Goal: Task Accomplishment & Management: Use online tool/utility

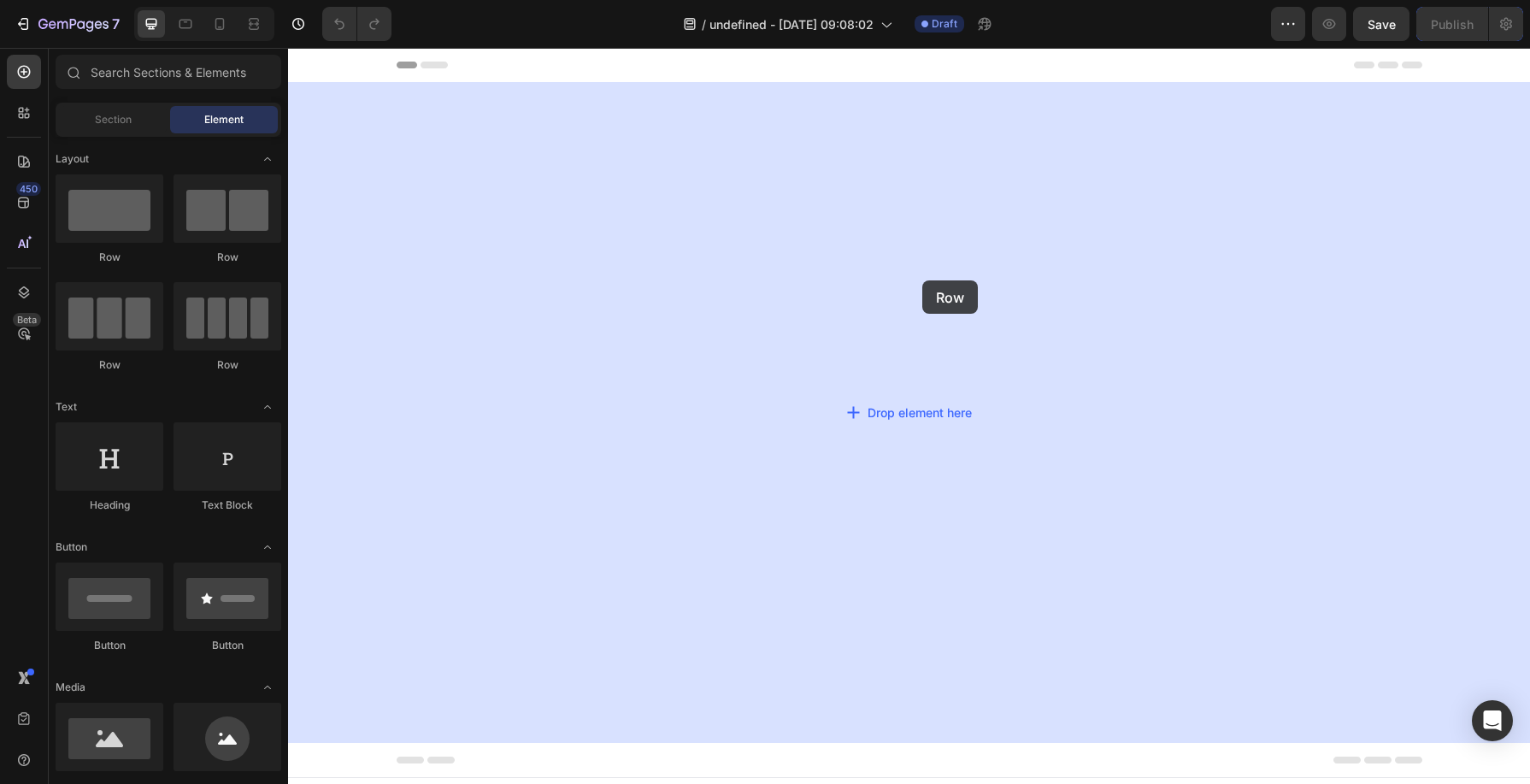
drag, startPoint x: 384, startPoint y: 270, endPoint x: 942, endPoint y: 282, distance: 558.1
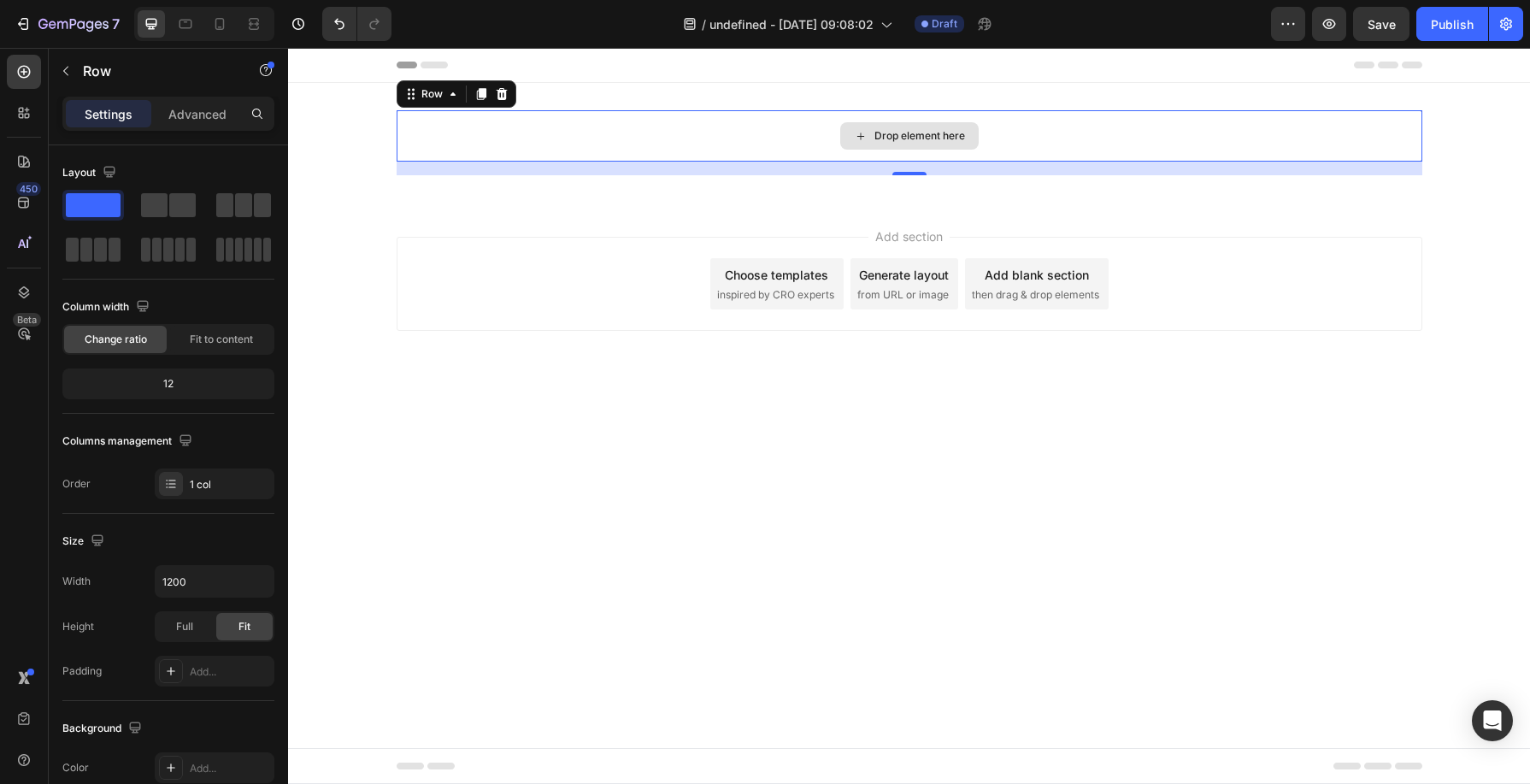
click at [706, 146] on div "Drop element here" at bounding box center [909, 136] width 1026 height 51
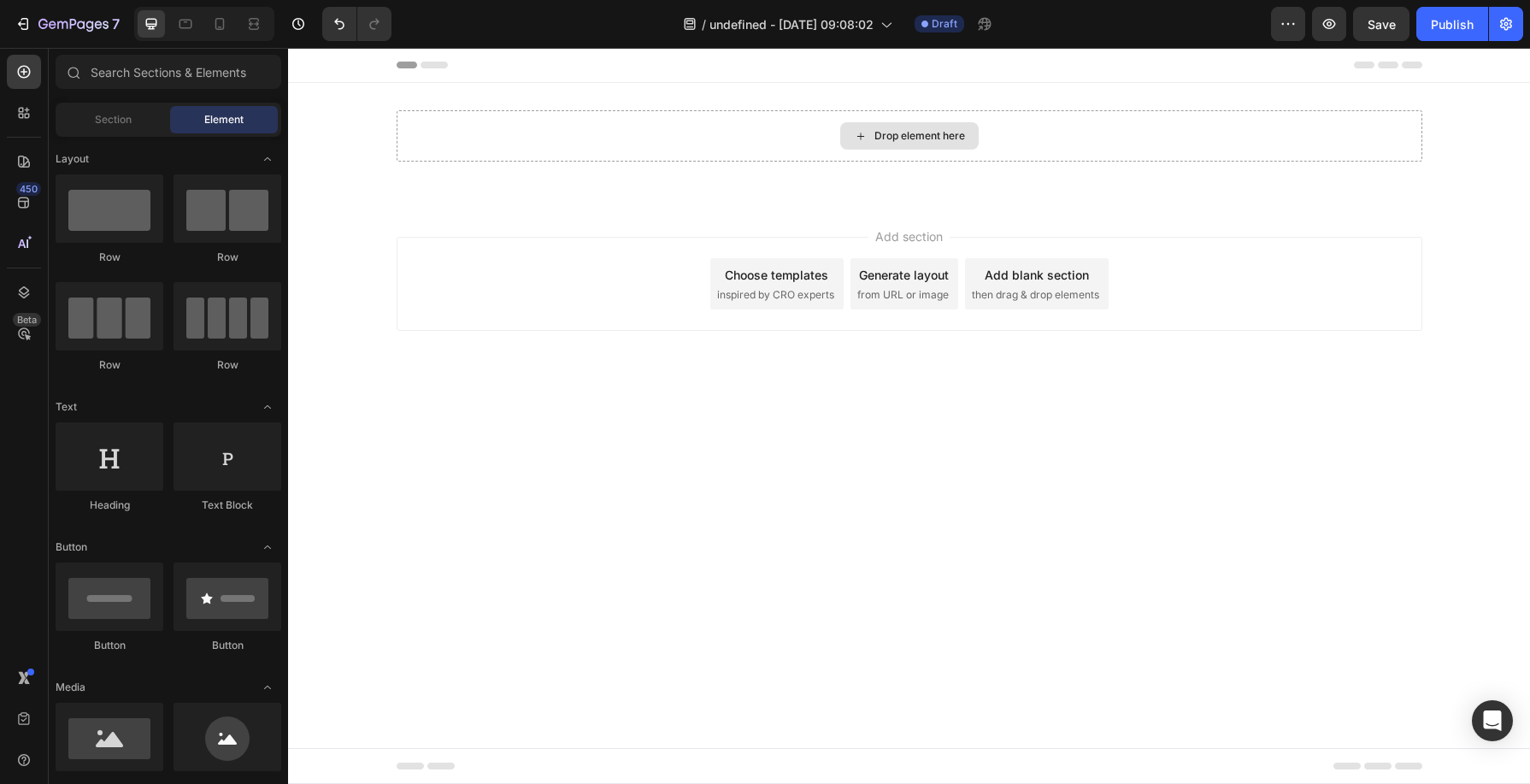
click at [913, 130] on div "Drop element here" at bounding box center [920, 136] width 91 height 14
click at [199, 66] on input "text" at bounding box center [167, 72] width 226 height 34
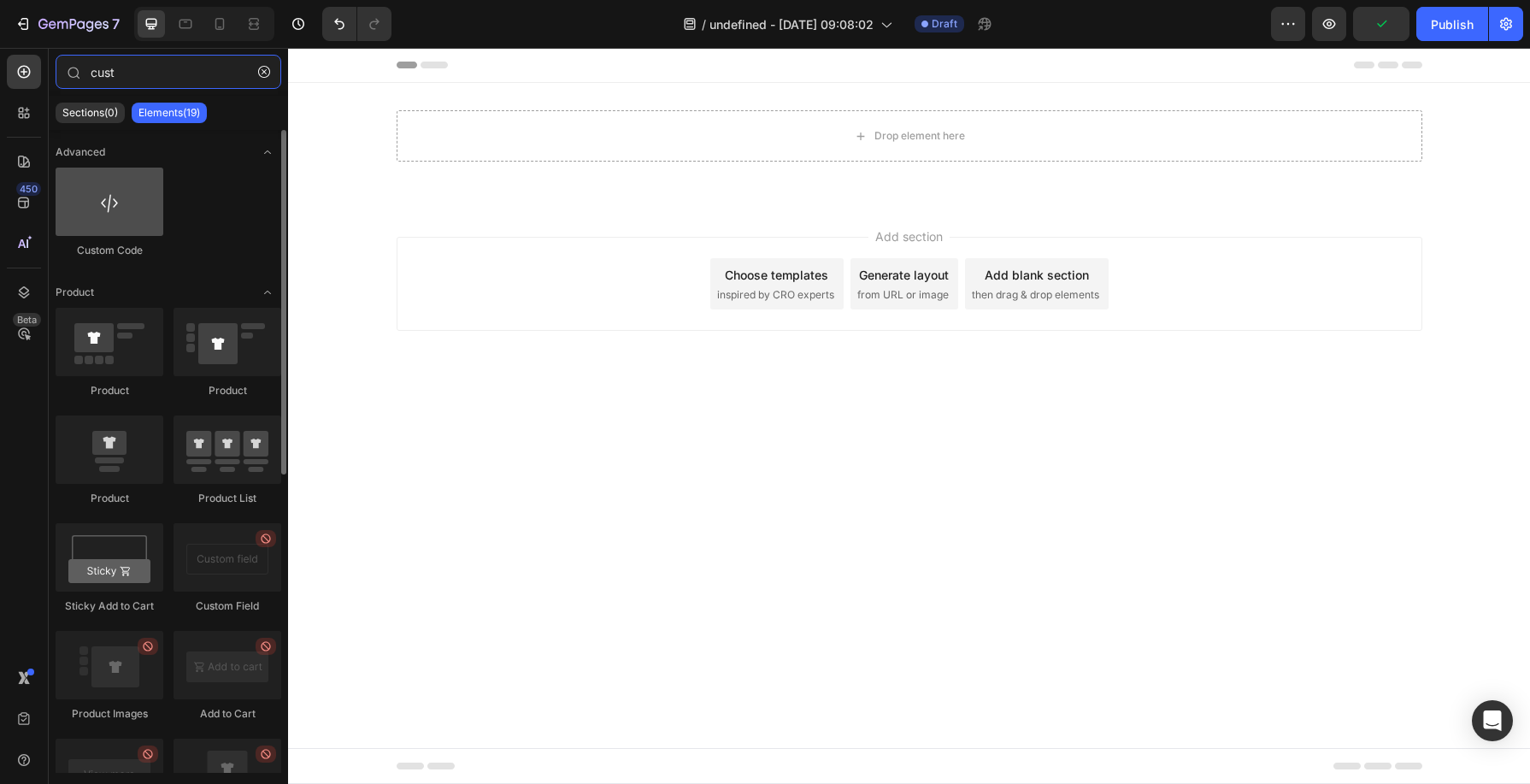
type input "cust"
click at [128, 210] on div at bounding box center [108, 201] width 107 height 68
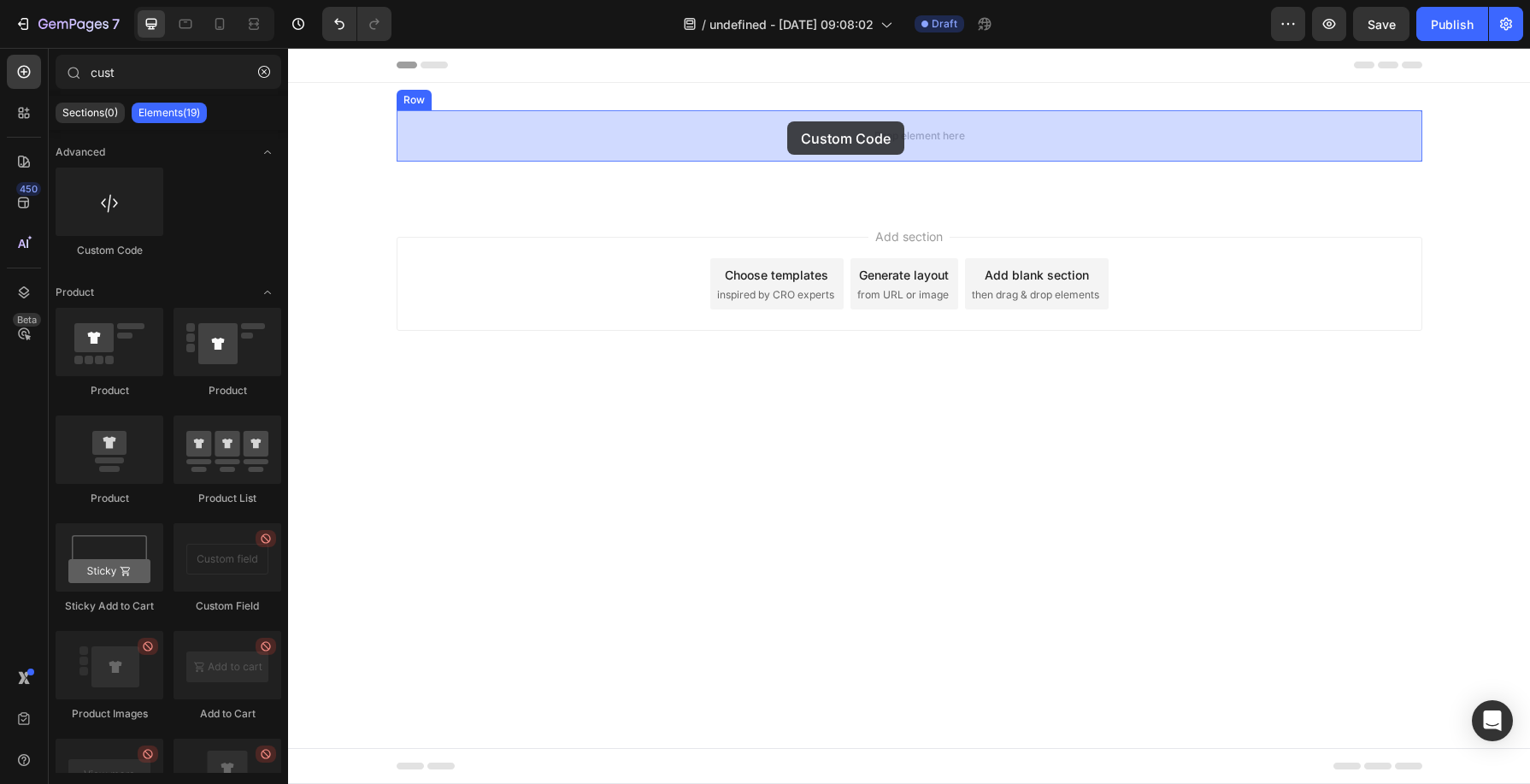
drag, startPoint x: 363, startPoint y: 242, endPoint x: 787, endPoint y: 121, distance: 440.9
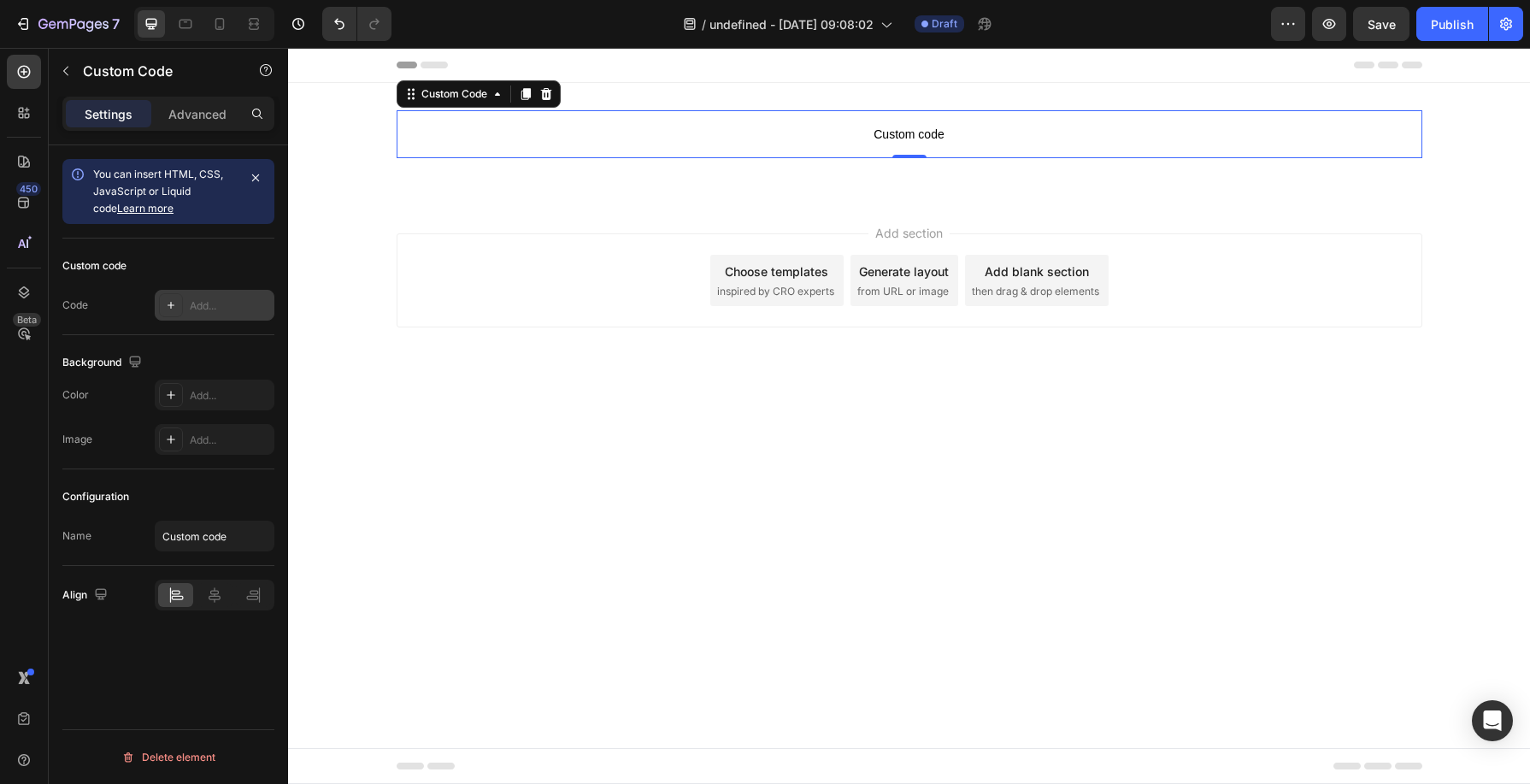
click at [182, 298] on div at bounding box center [170, 305] width 24 height 24
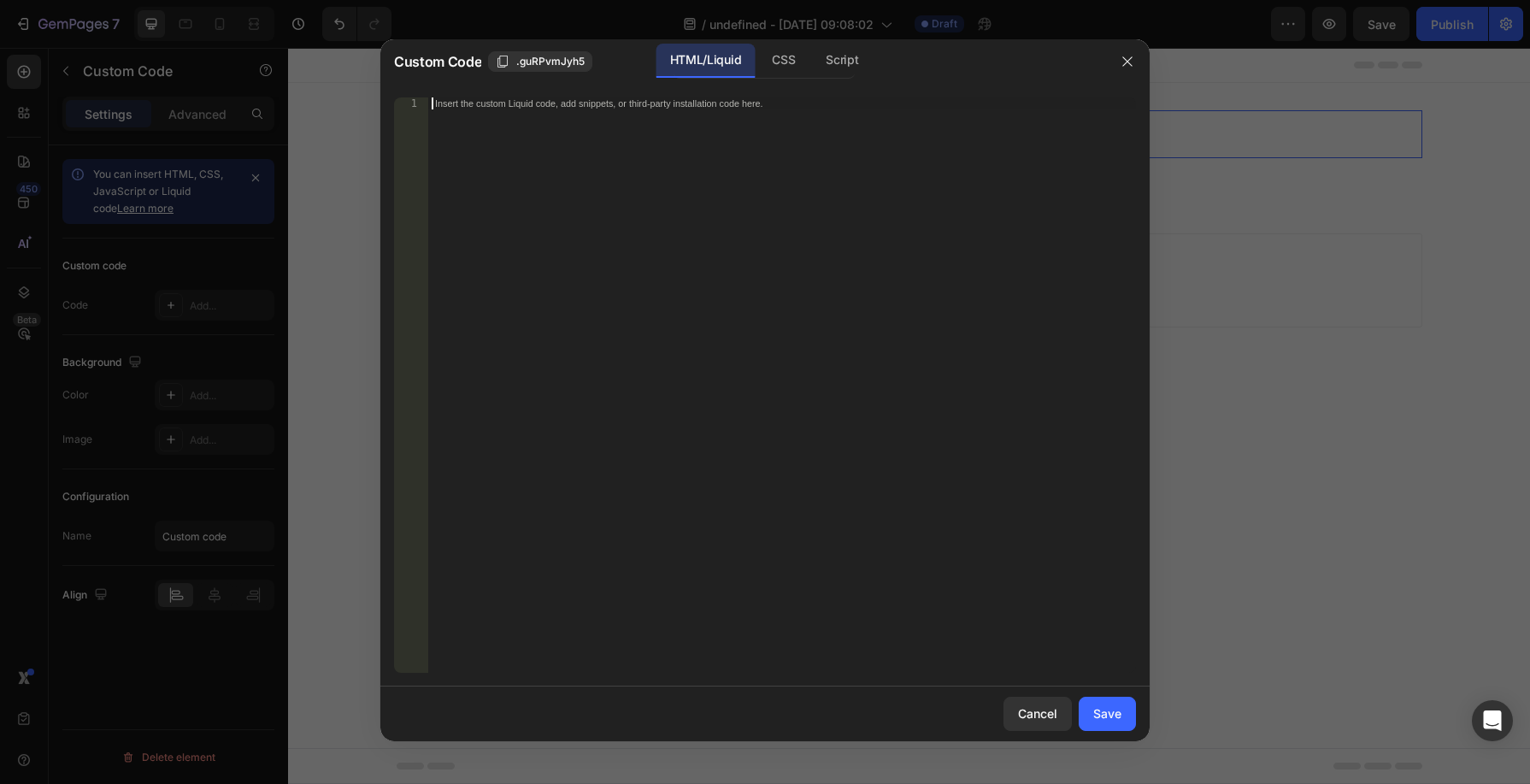
click at [542, 112] on div "Insert the custom Liquid code, add snippets, or third-party installation code h…" at bounding box center [782, 397] width 708 height 599
paste textarea "<script> window.location.href = "[URL][DOMAIN_NAME]"; </script>"
click at [477, 106] on div "< script > window . location . href = "https://sophiahasgotyall.webflow.io/" ; …" at bounding box center [782, 397] width 708 height 599
click at [790, 116] on div "< script > window . location . href = "https://sophiahasgotyall.webflow.io/" ; …" at bounding box center [782, 397] width 708 height 599
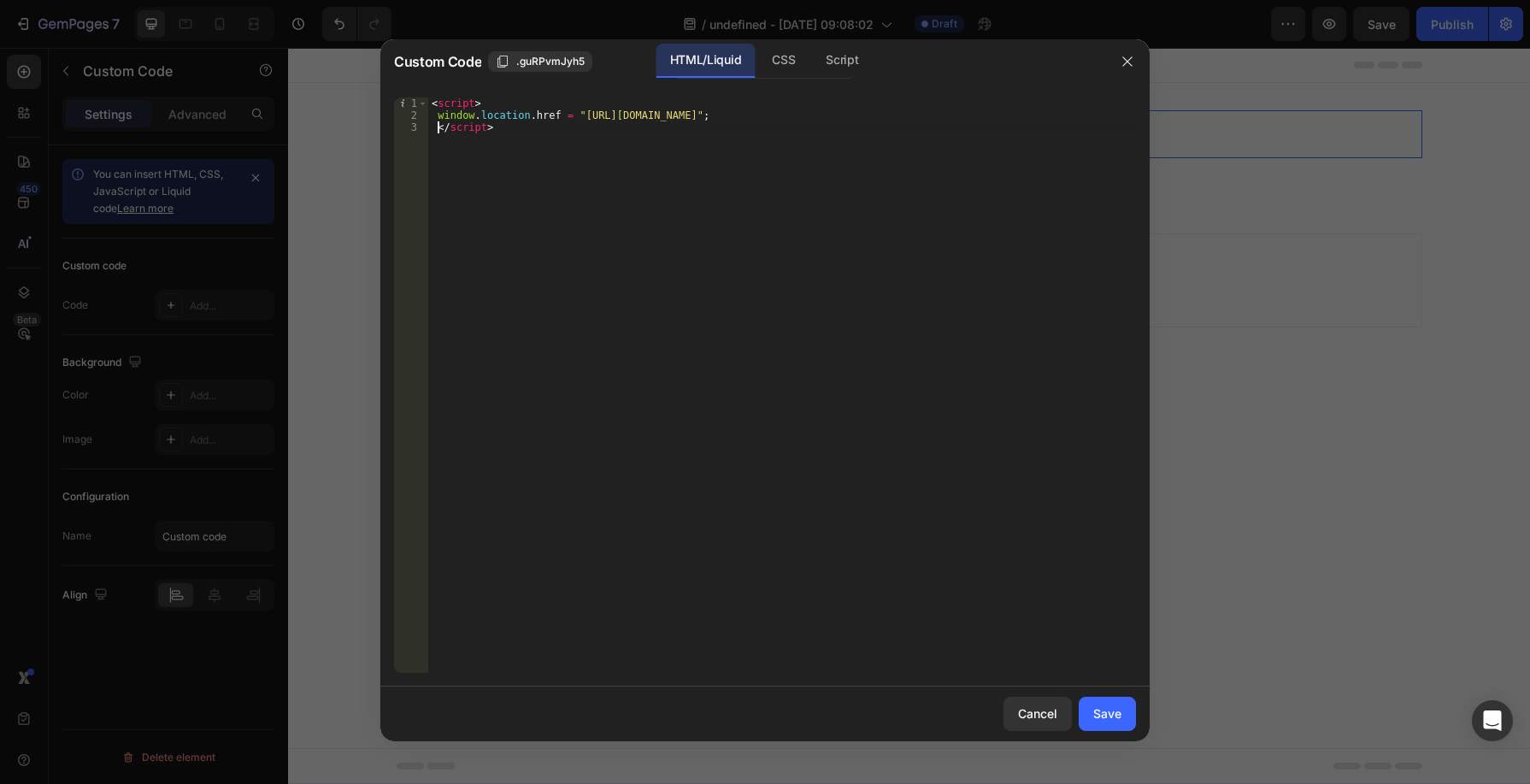
scroll to position [0, 1]
drag, startPoint x: 574, startPoint y: 113, endPoint x: 774, endPoint y: 115, distance: 200.0
click at [774, 115] on div "< script > window . location . href = "https://sophiahasgotyall.webflow.io/" ; …" at bounding box center [782, 397] width 708 height 599
paste textarea "affrkr.com/?nc2u=v9TesNB4mMSlosFYjH5VchWFI5Ugjc5xvQJDRoz7h5U%3d&s1=revshare1"
click at [1099, 704] on div "Save" at bounding box center [1107, 713] width 29 height 18
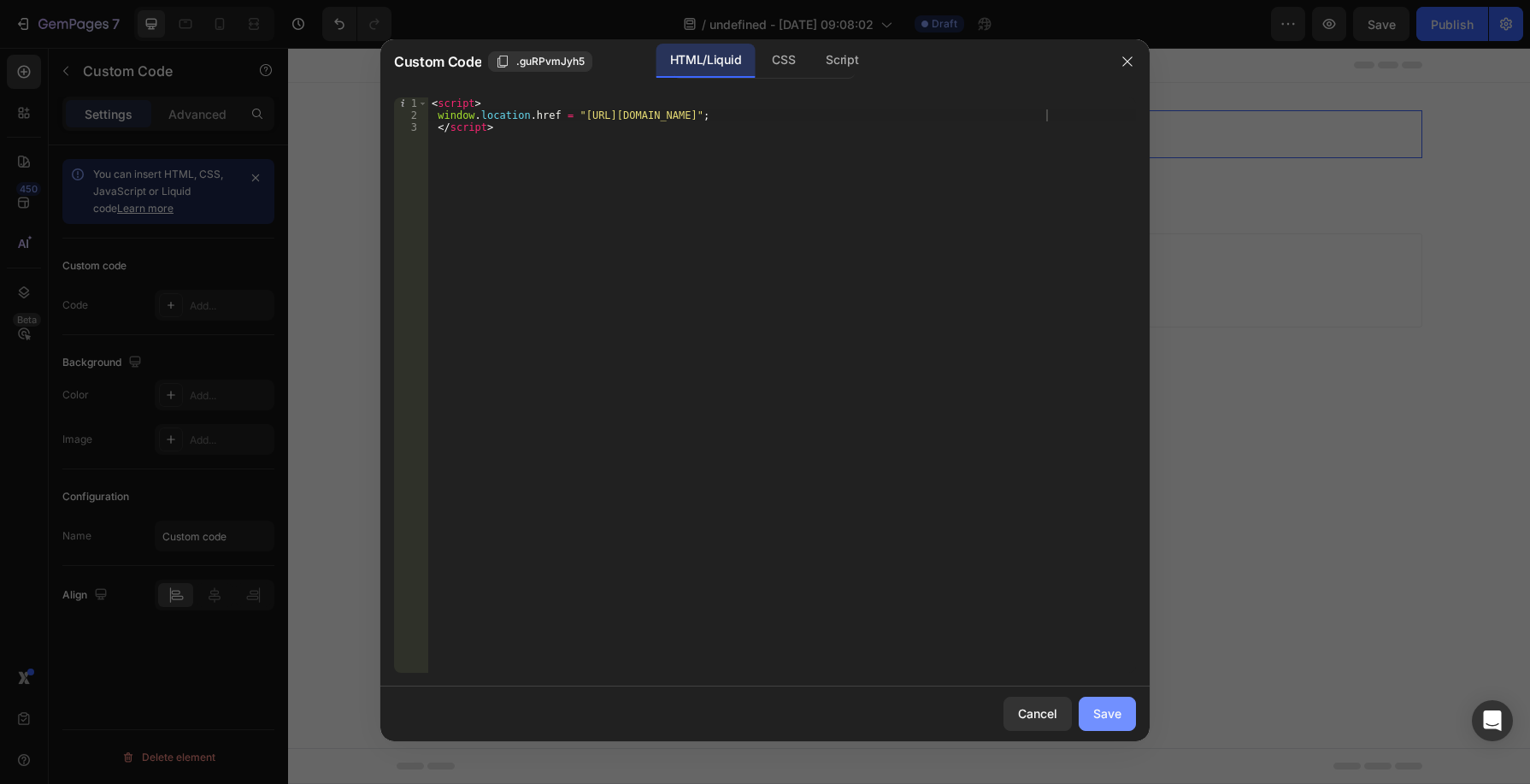
type textarea "window.location.href = "[URL][DOMAIN_NAME]"; </script>"
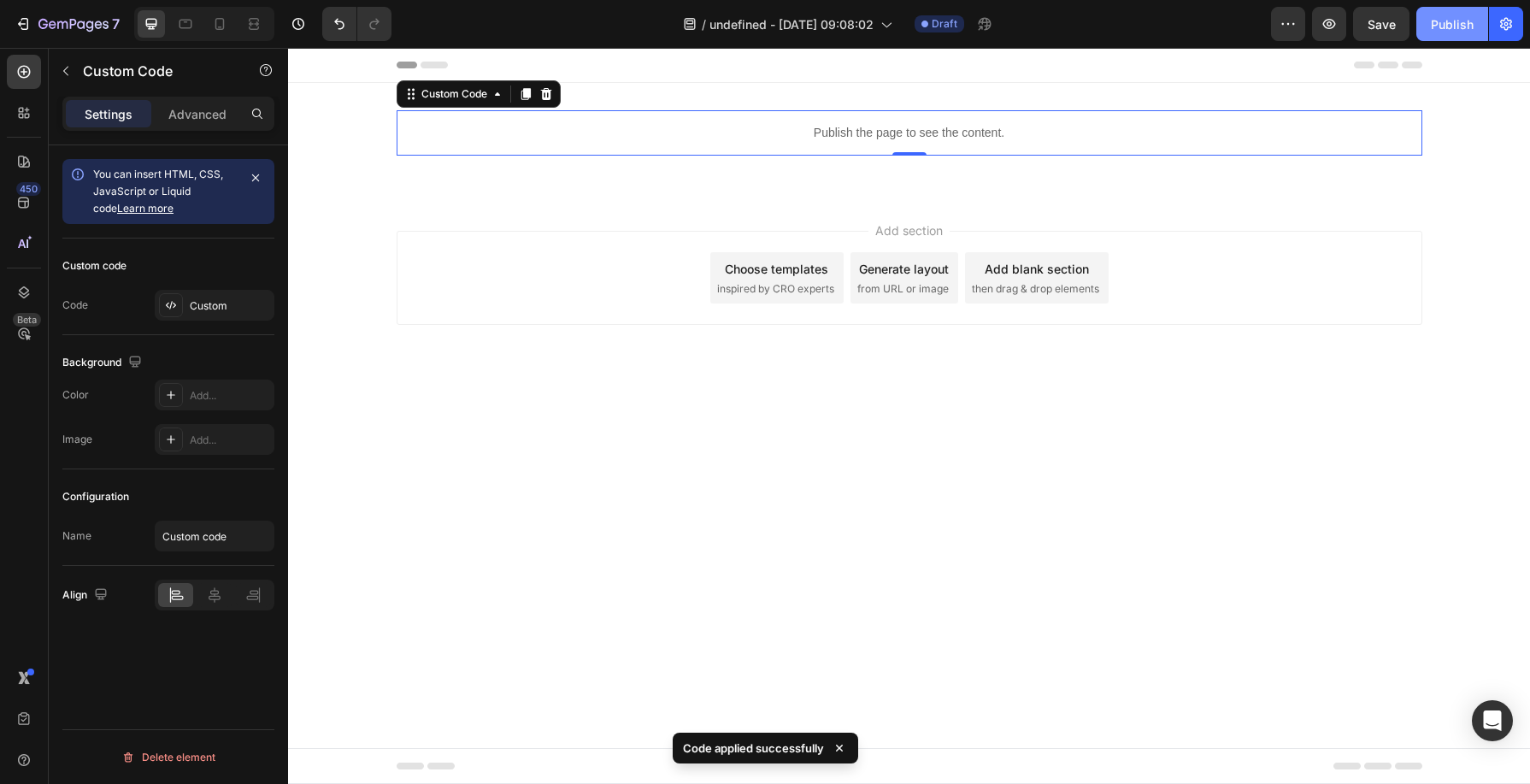
click at [1453, 20] on div "Publish" at bounding box center [1452, 25] width 42 height 18
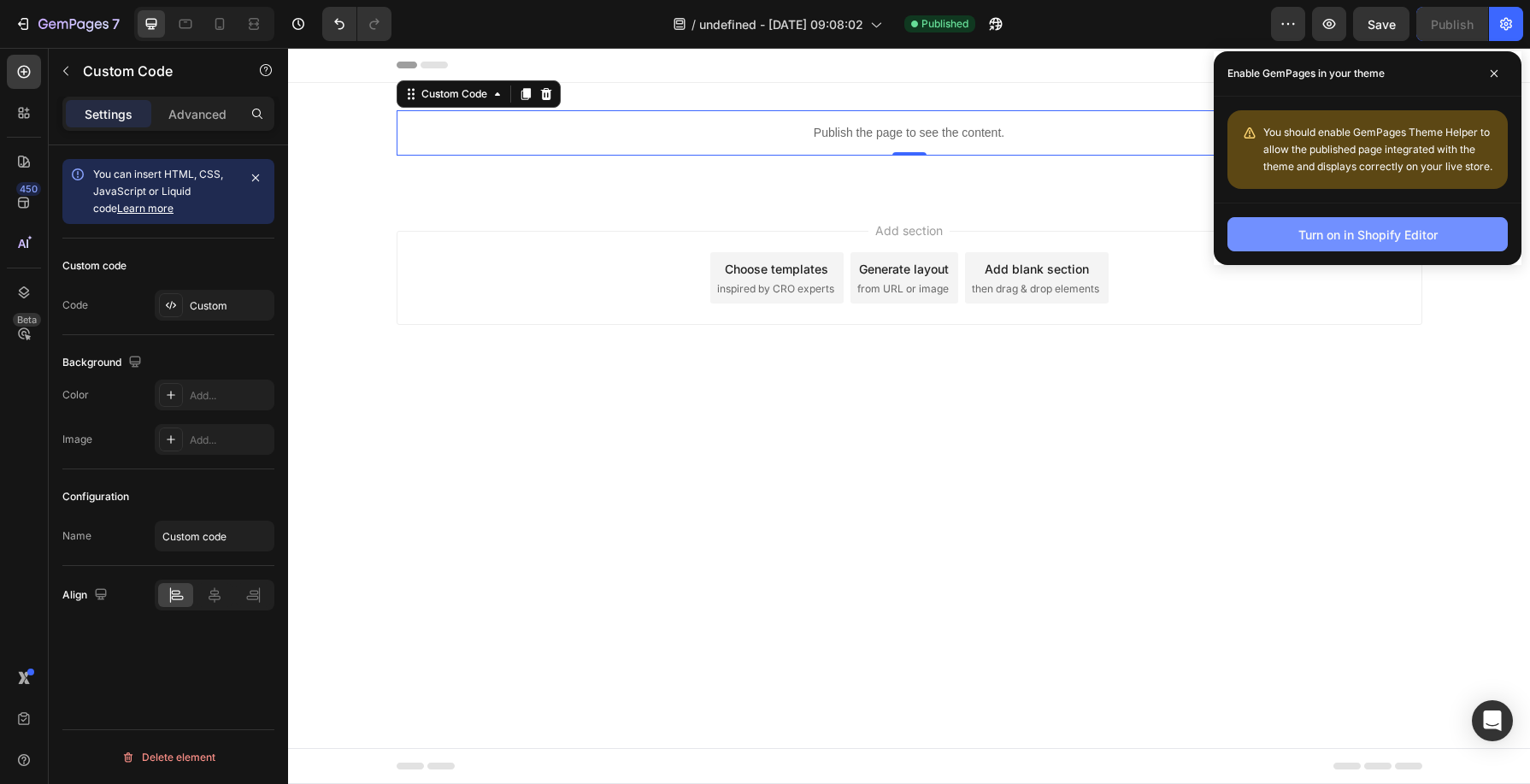
click at [1335, 242] on div "Turn on in Shopify Editor" at bounding box center [1367, 234] width 139 height 18
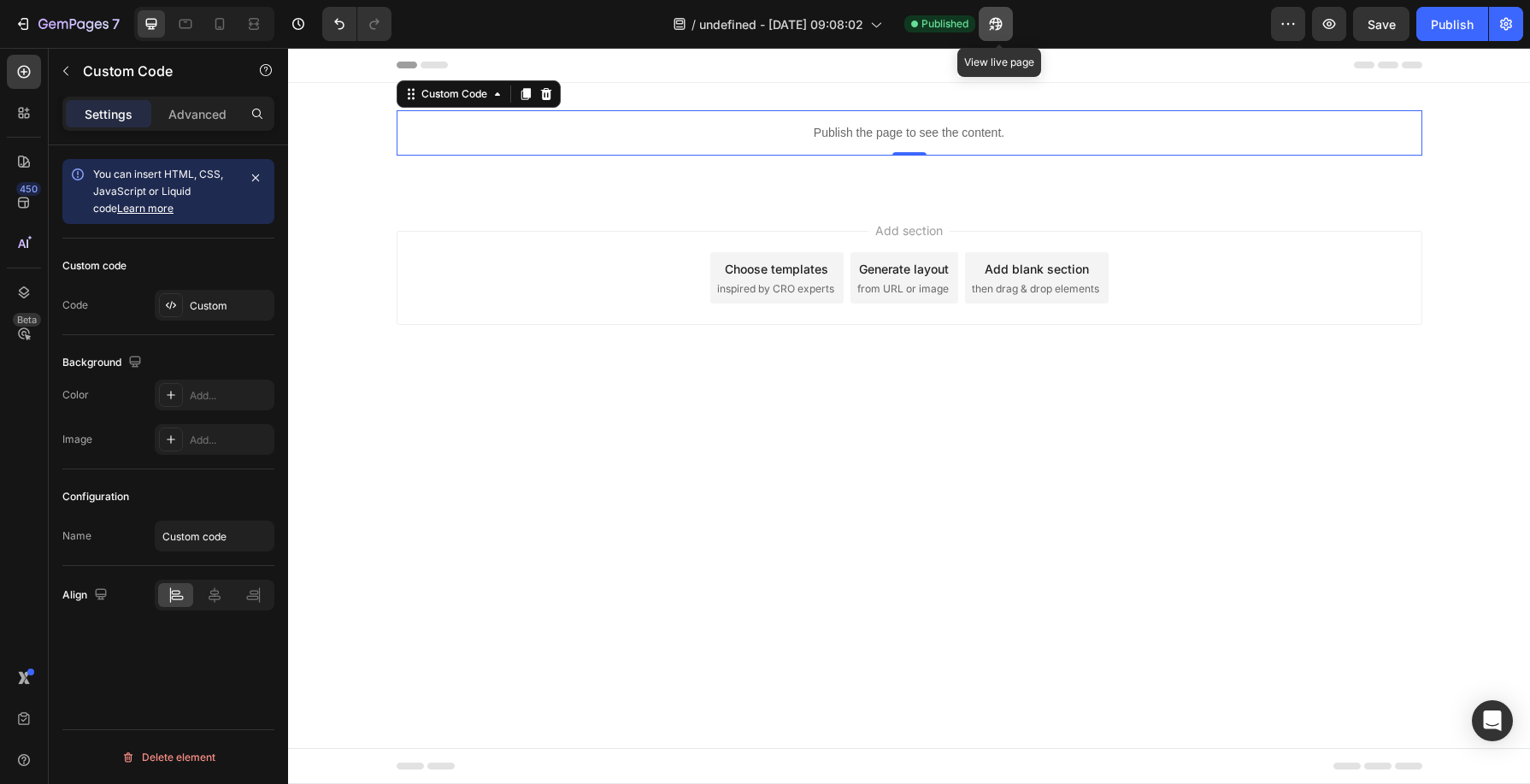
click at [993, 26] on icon "button" at bounding box center [991, 28] width 4 height 4
drag, startPoint x: 992, startPoint y: 33, endPoint x: 1290, endPoint y: 22, distance: 298.2
click at [1290, 22] on icon "button" at bounding box center [1288, 24] width 17 height 17
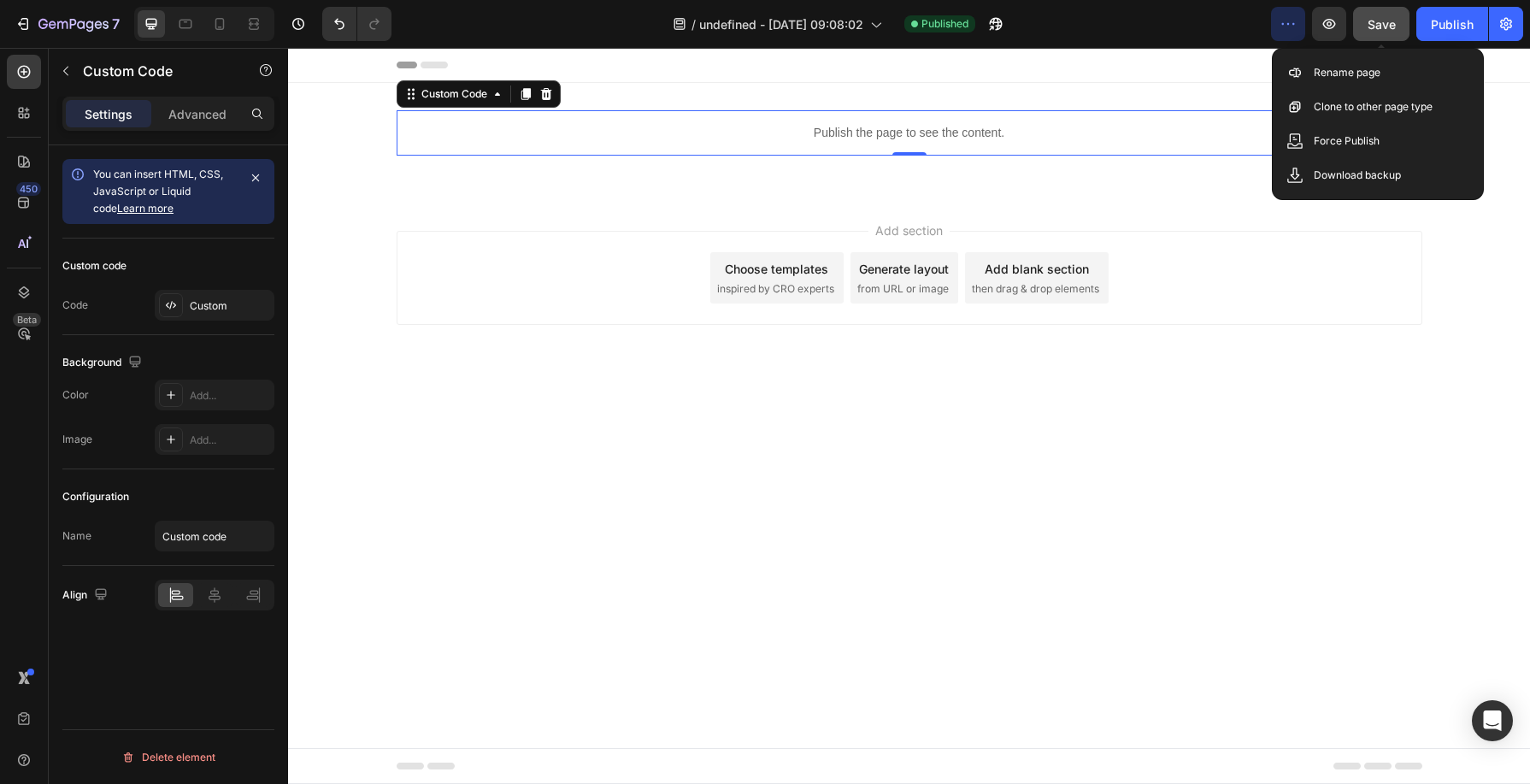
click at [1374, 28] on span "Save" at bounding box center [1382, 24] width 29 height 15
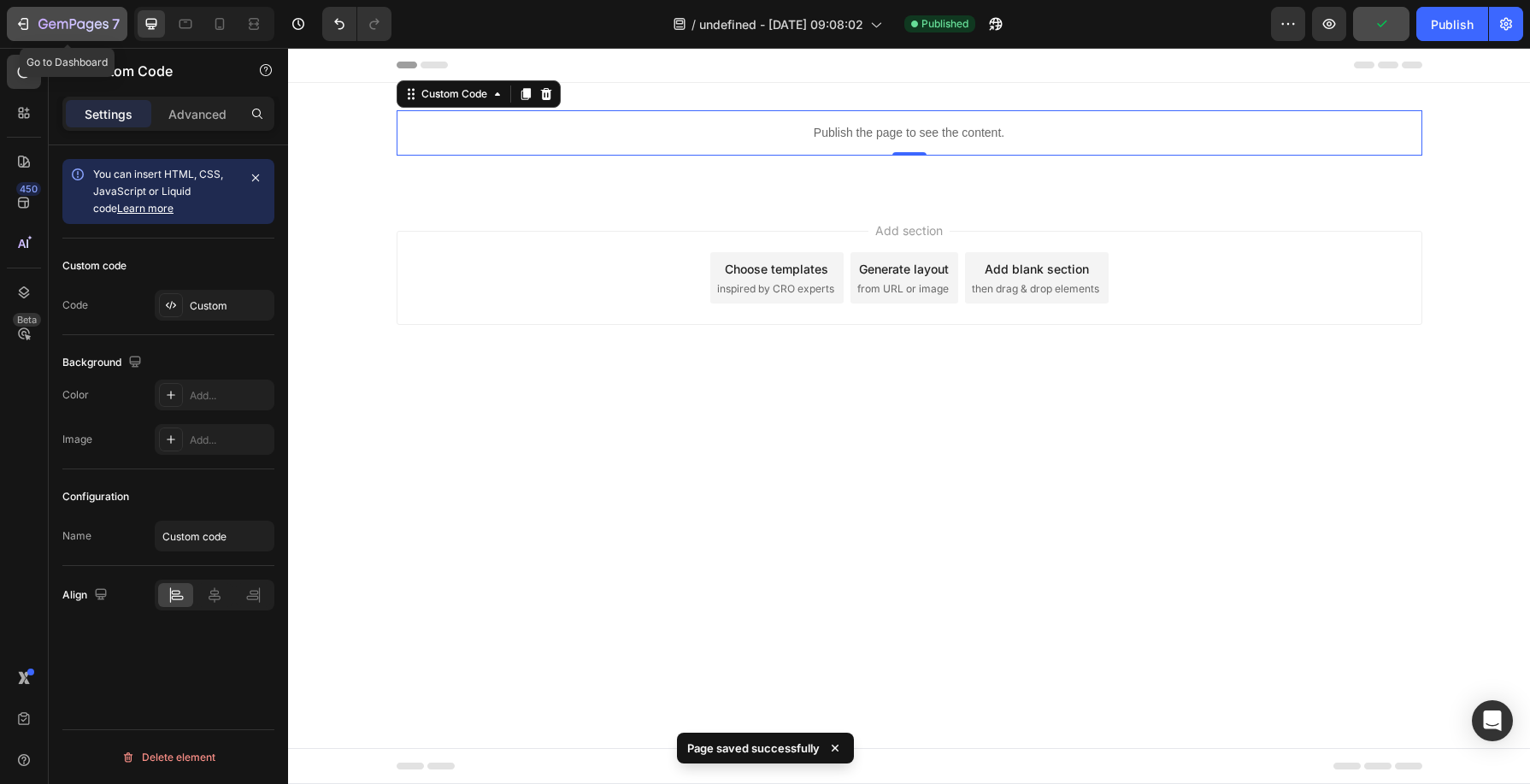
click at [35, 23] on div "7" at bounding box center [67, 24] width 105 height 21
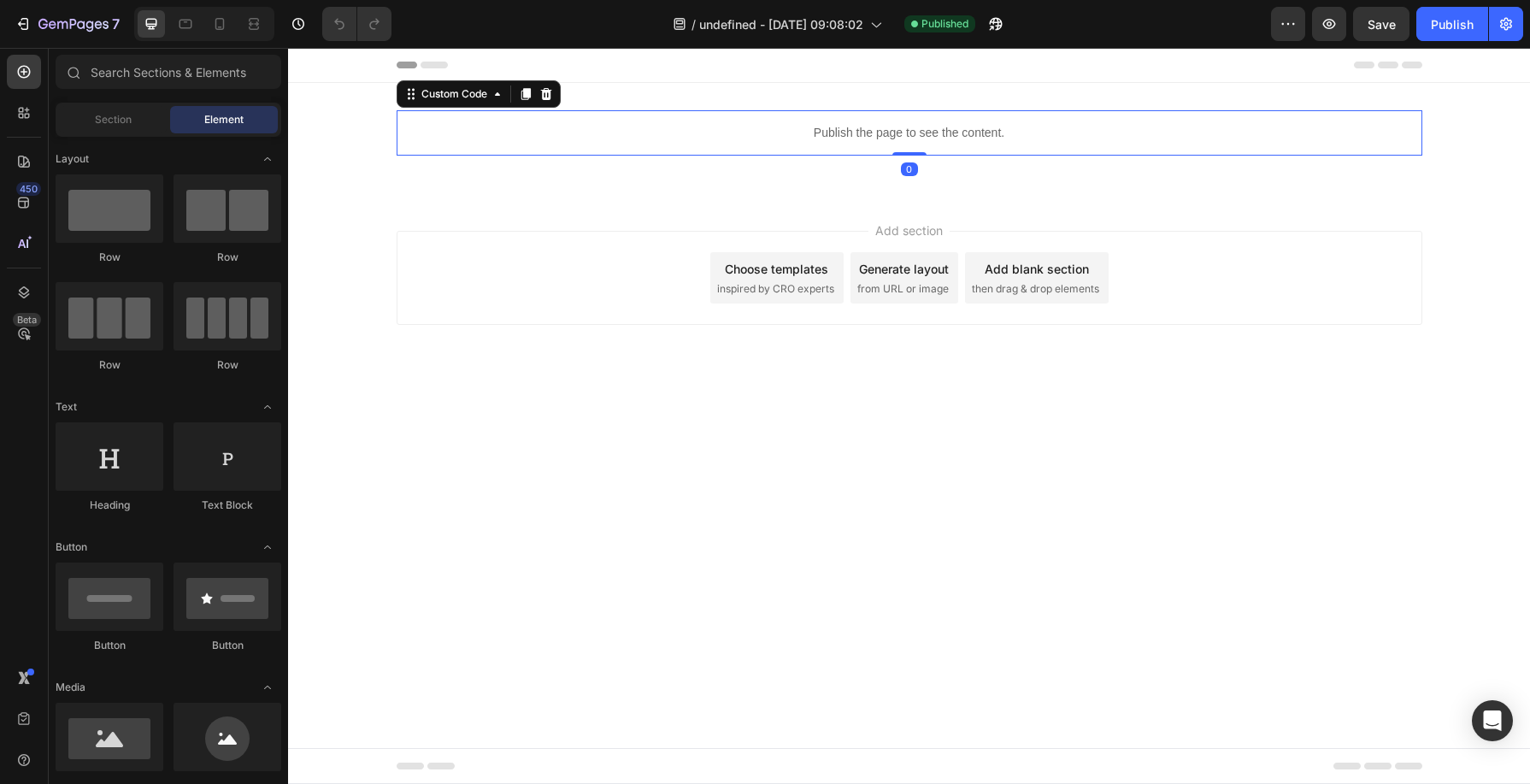
click at [925, 129] on p "Publish the page to see the content." at bounding box center [909, 133] width 1026 height 18
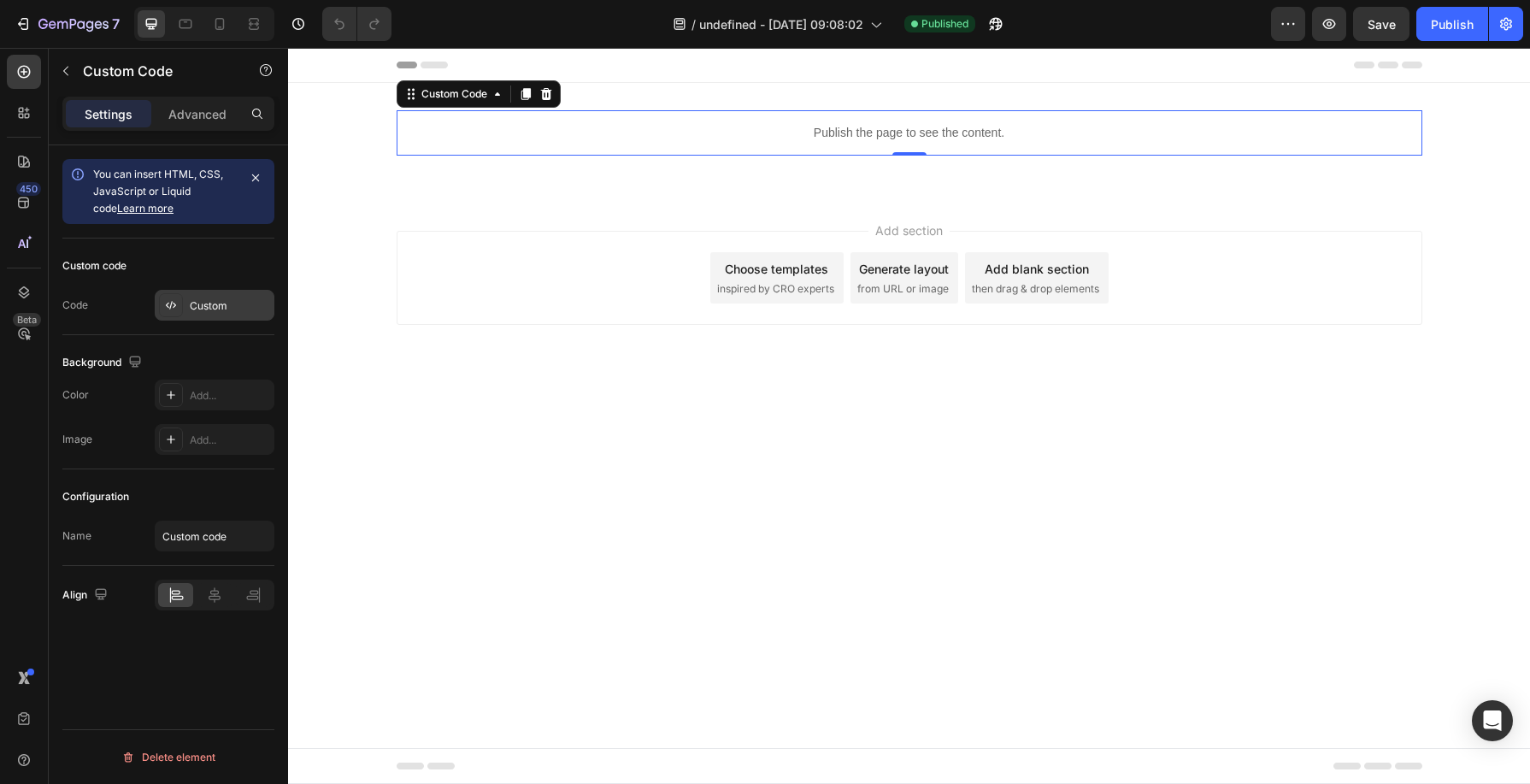
click at [217, 305] on div "Custom" at bounding box center [231, 306] width 81 height 16
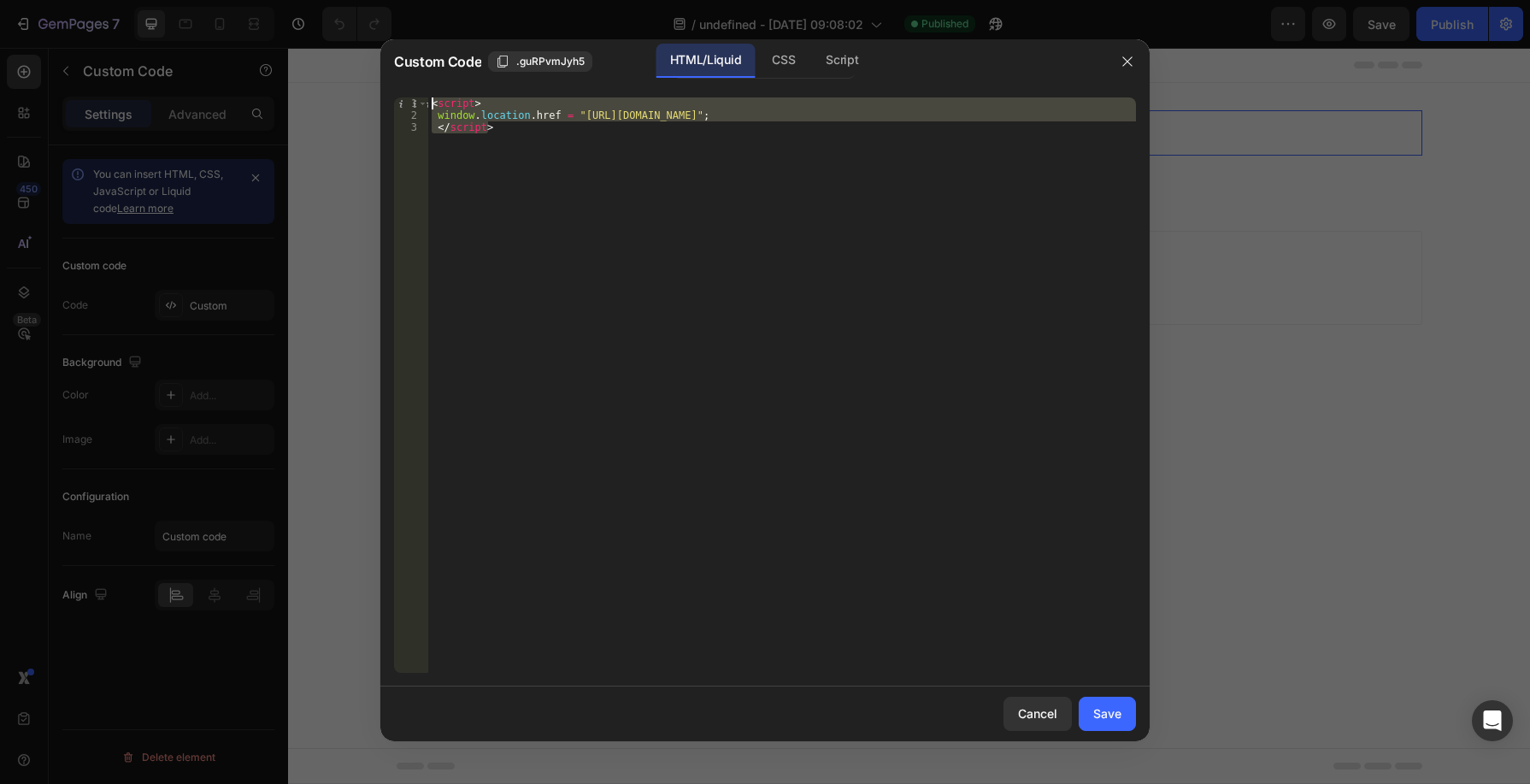
drag, startPoint x: 546, startPoint y: 131, endPoint x: 424, endPoint y: 94, distance: 127.5
click at [422, 94] on div "</script> 1 2 3 < script > window . location . href = "[URL][DOMAIN_NAME]" ; </…" at bounding box center [765, 385] width 769 height 603
type textarea "<script> window.location.href = "[URL][DOMAIN_NAME]";"
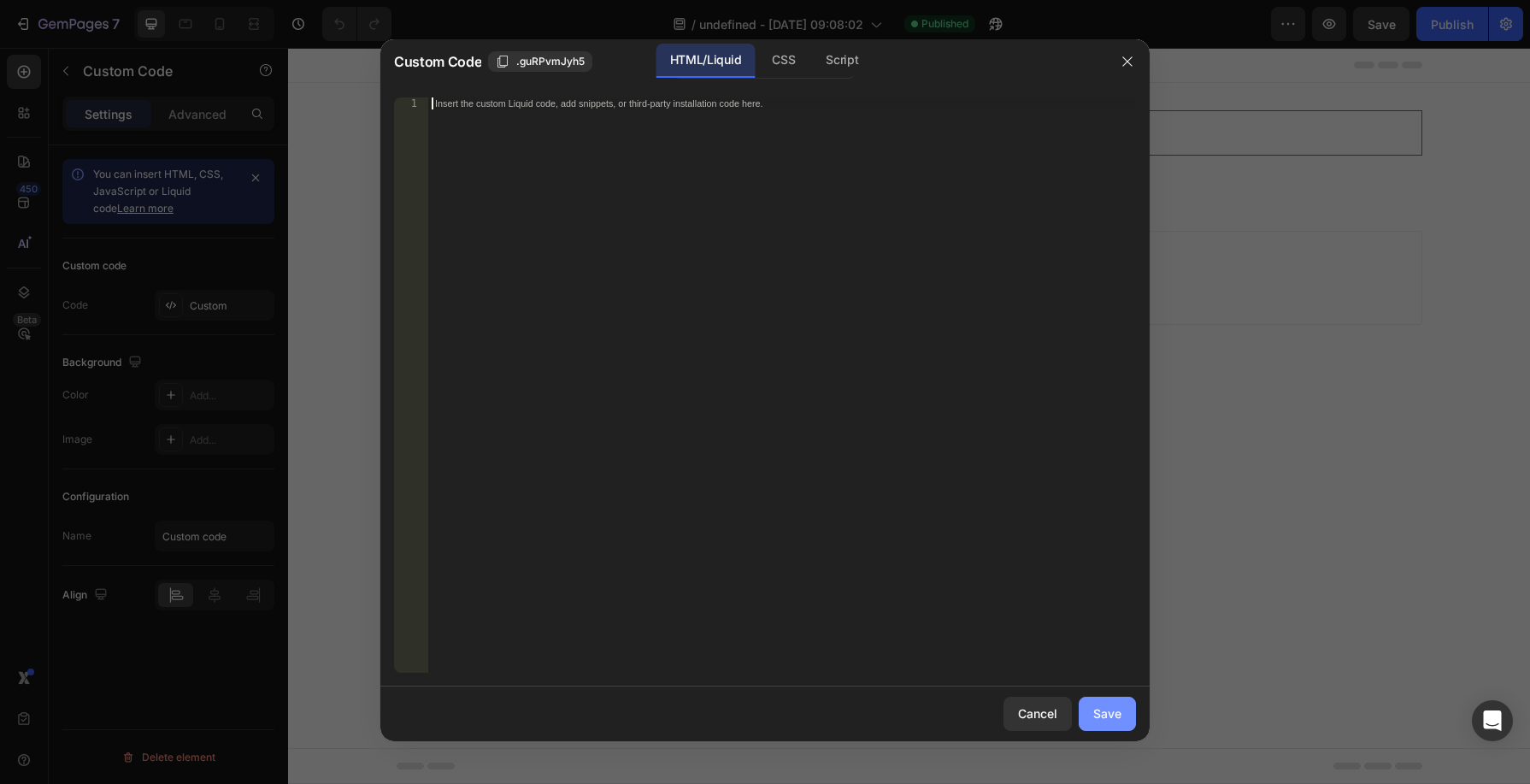
click at [1102, 713] on div "Save" at bounding box center [1107, 713] width 29 height 18
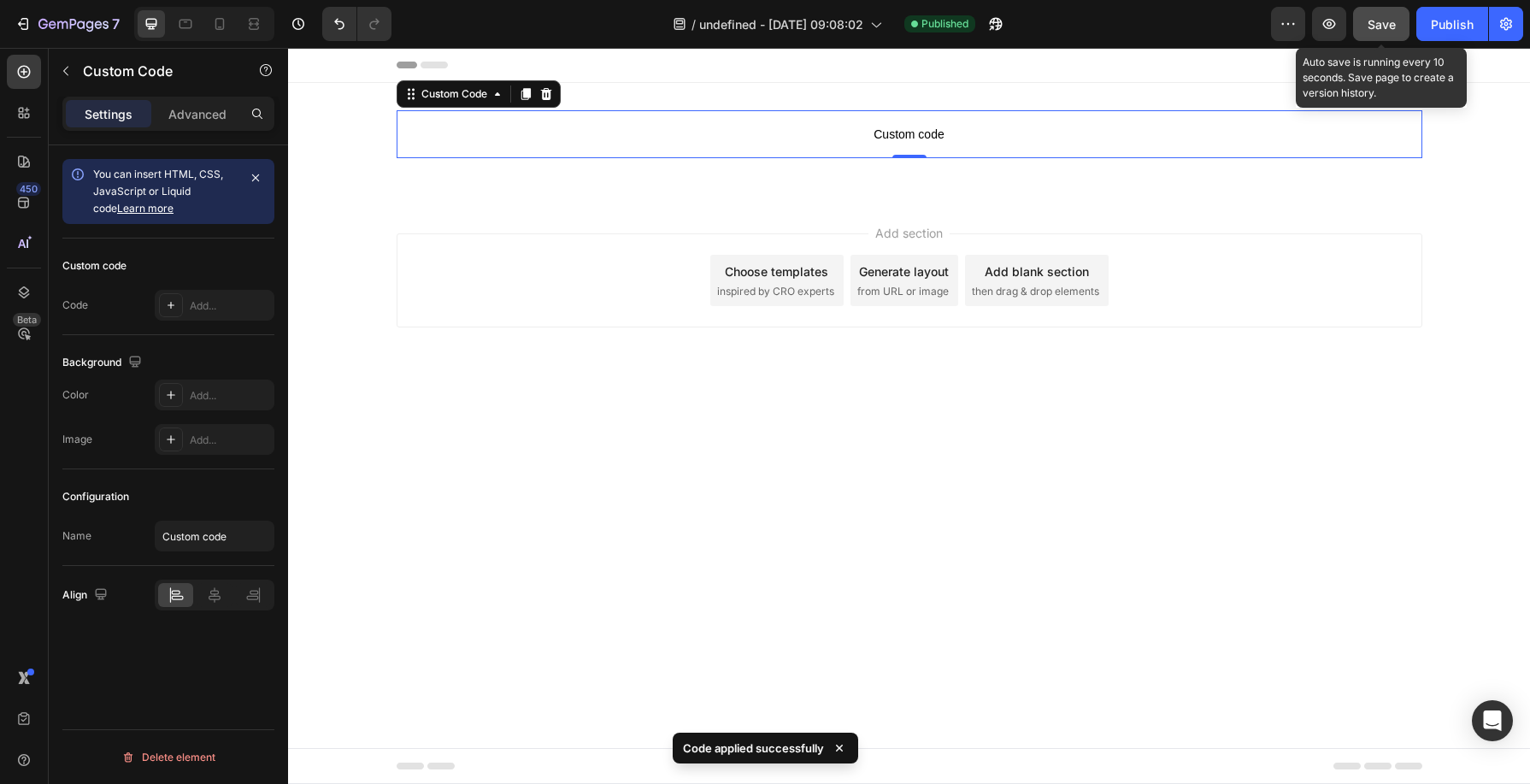
click at [1395, 35] on button "Save" at bounding box center [1381, 24] width 56 height 34
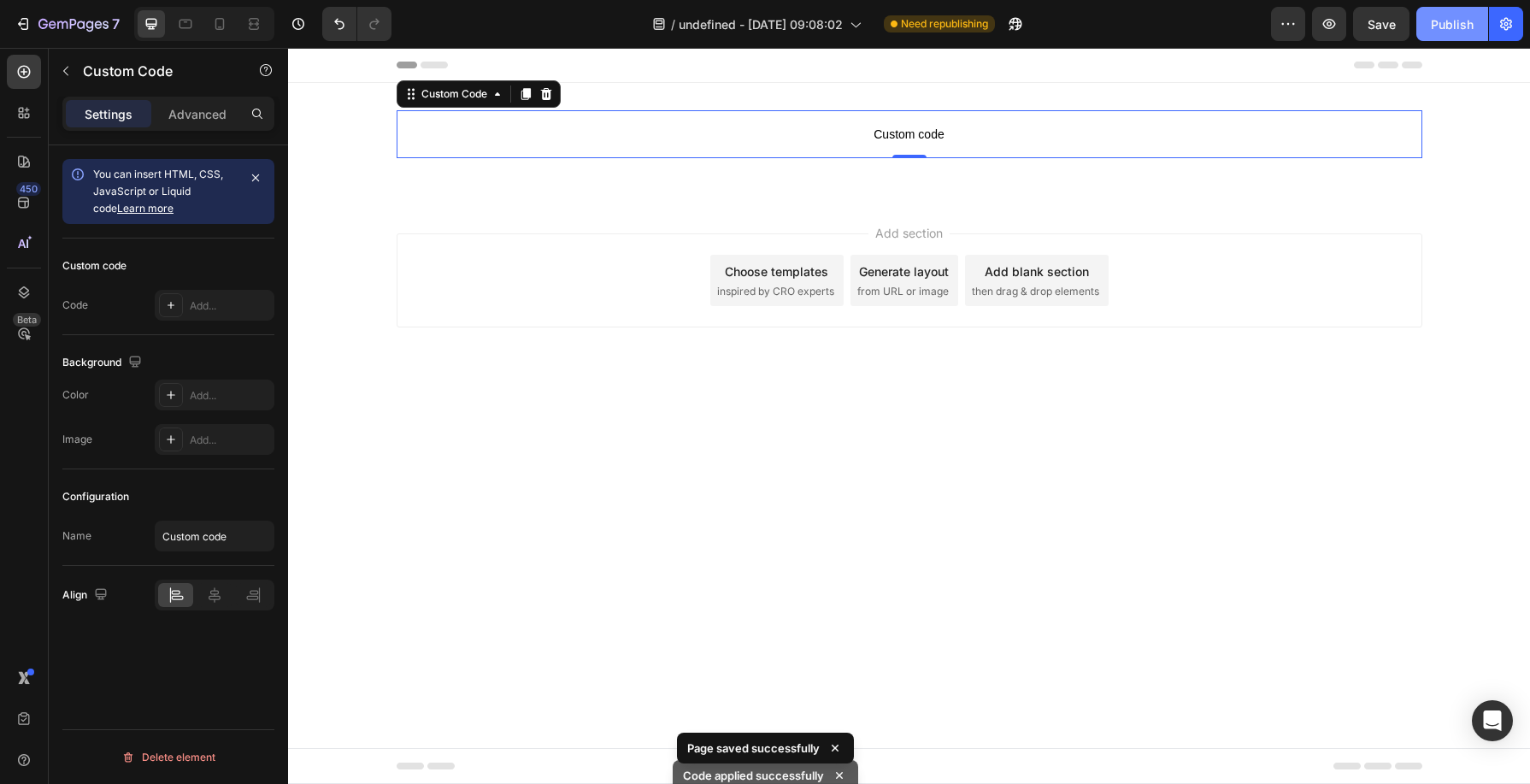
click at [1455, 23] on div "Publish" at bounding box center [1452, 25] width 42 height 18
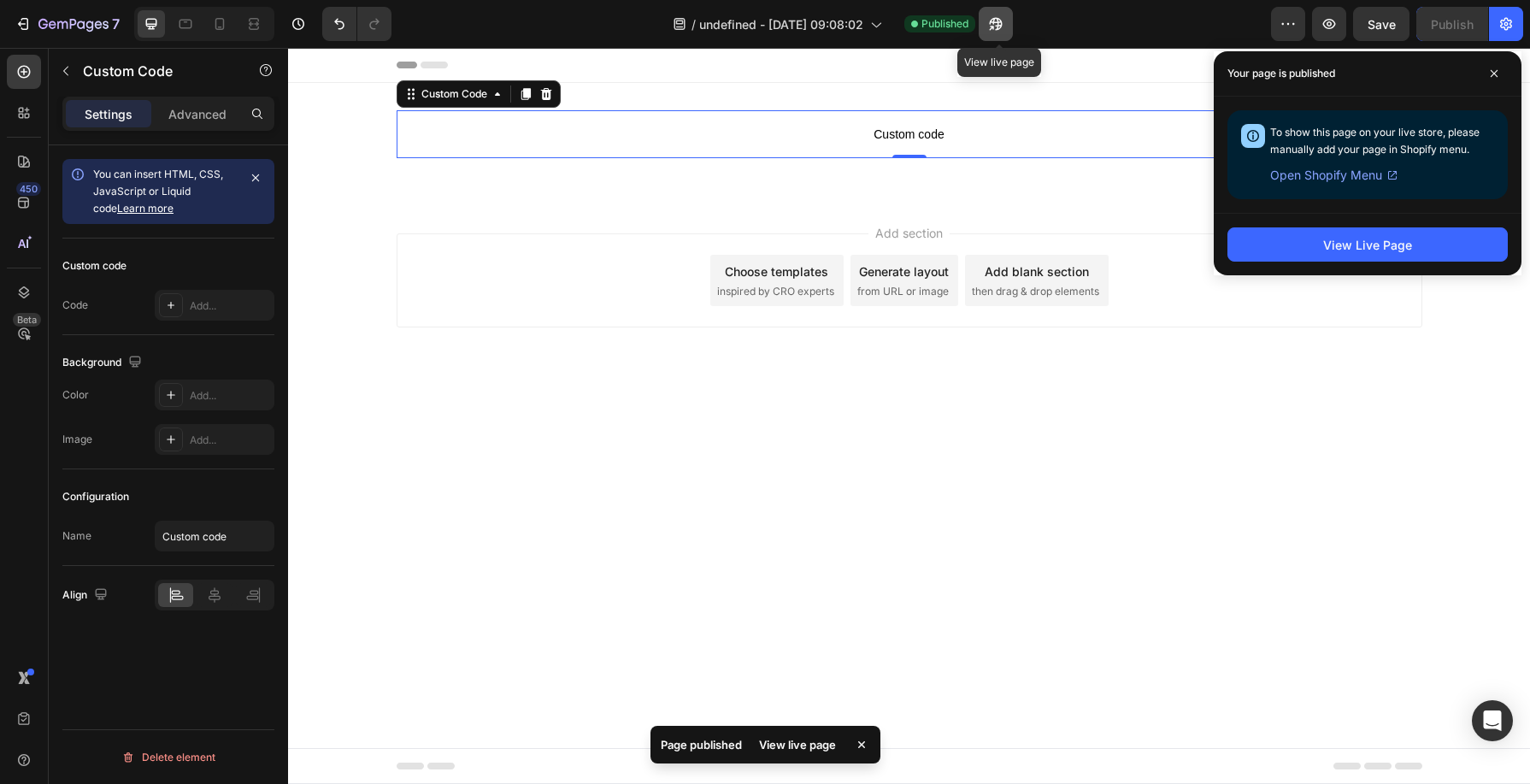
click at [1000, 21] on icon "button" at bounding box center [995, 24] width 17 height 17
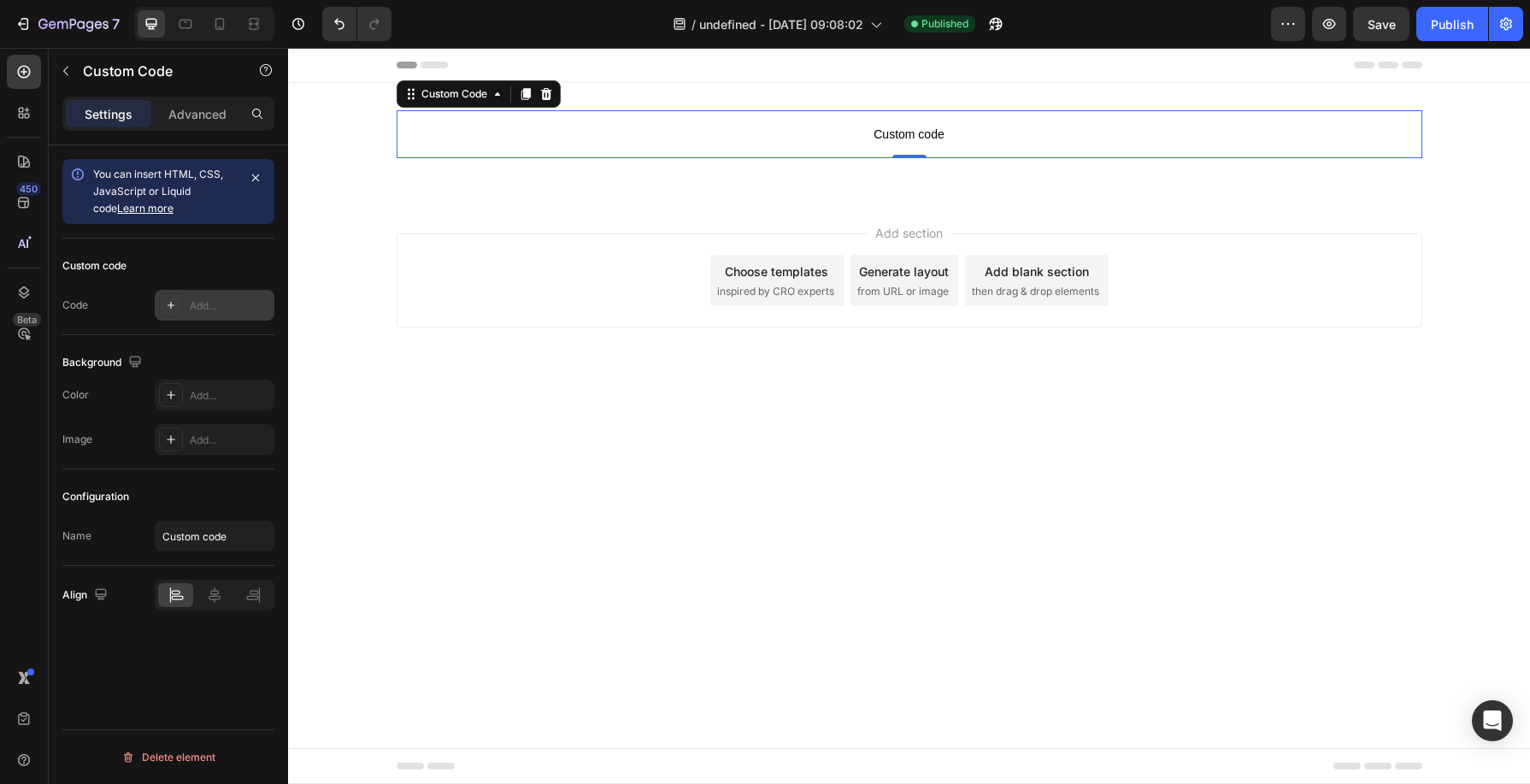
click at [203, 303] on div "Add..." at bounding box center [231, 306] width 81 height 16
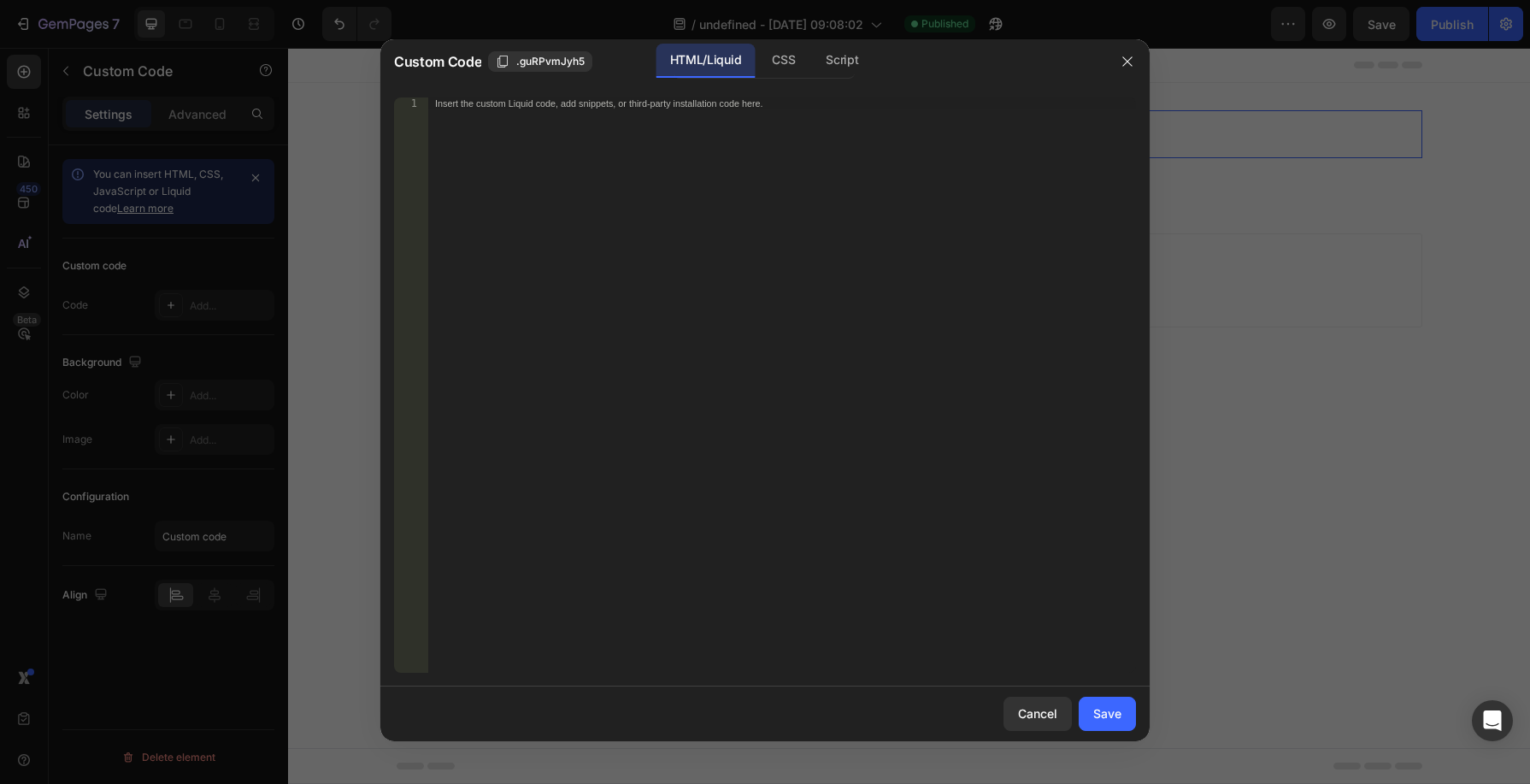
click at [773, 106] on div "Insert the custom Liquid code, add snippets, or third-party installation code h…" at bounding box center [747, 103] width 624 height 11
paste textarea "</script>"
click at [1109, 725] on button "Save" at bounding box center [1107, 713] width 57 height 34
type textarea "window.location.href = "[URL][DOMAIN_NAME]"; </script>"
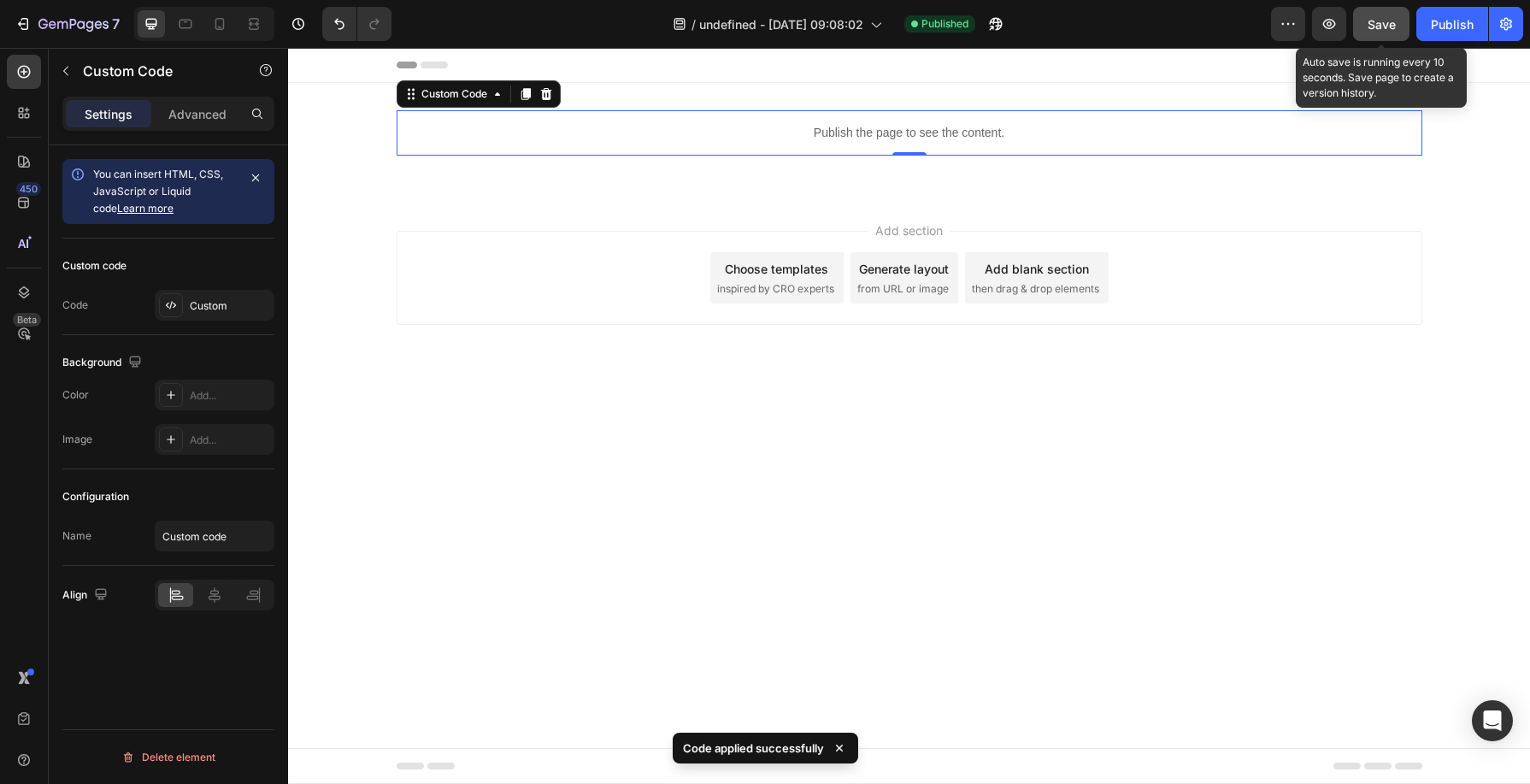
click at [1368, 30] on span "Save" at bounding box center [1382, 24] width 29 height 15
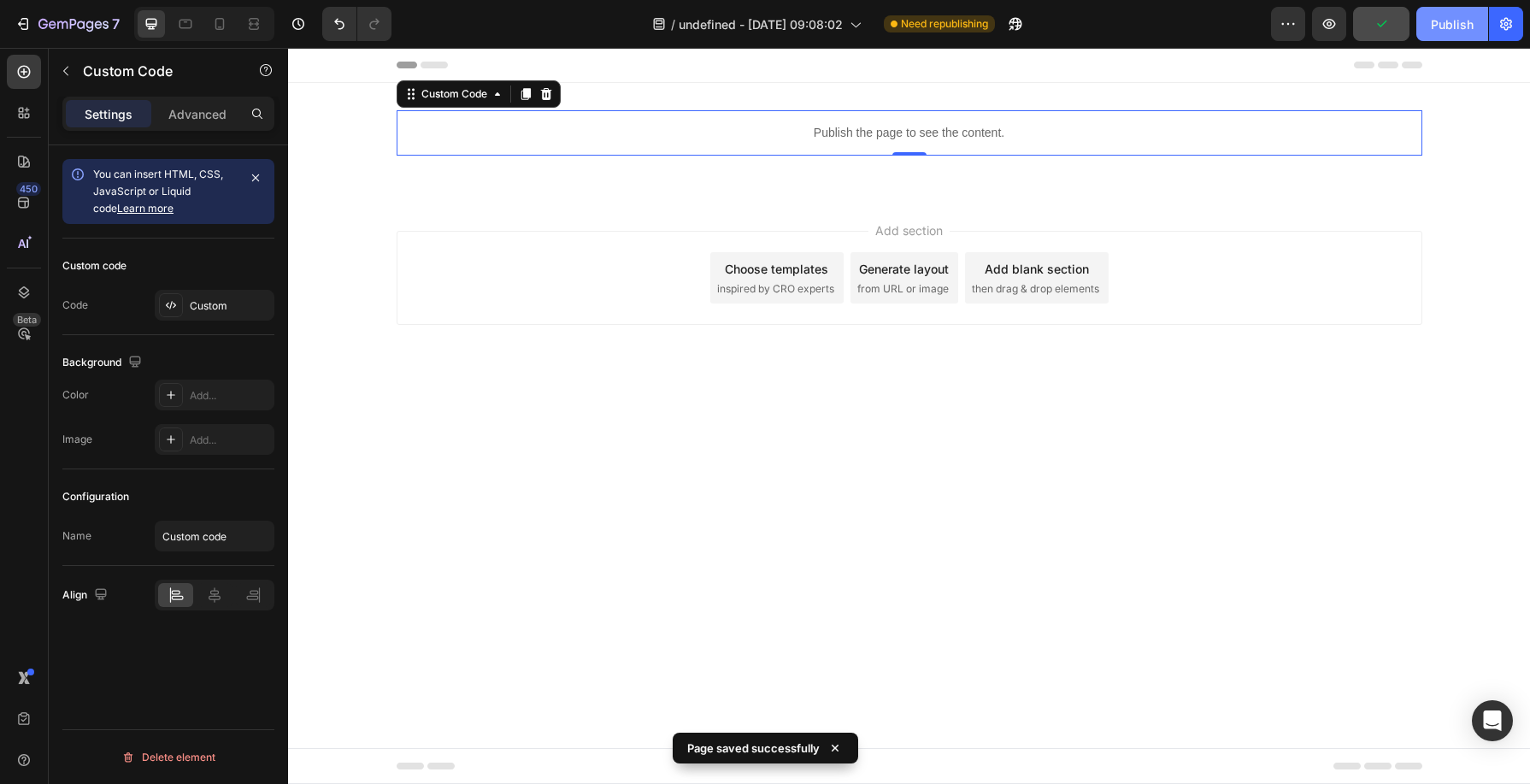
click at [1469, 30] on div "Publish" at bounding box center [1452, 25] width 42 height 18
